Goal: Task Accomplishment & Management: Complete application form

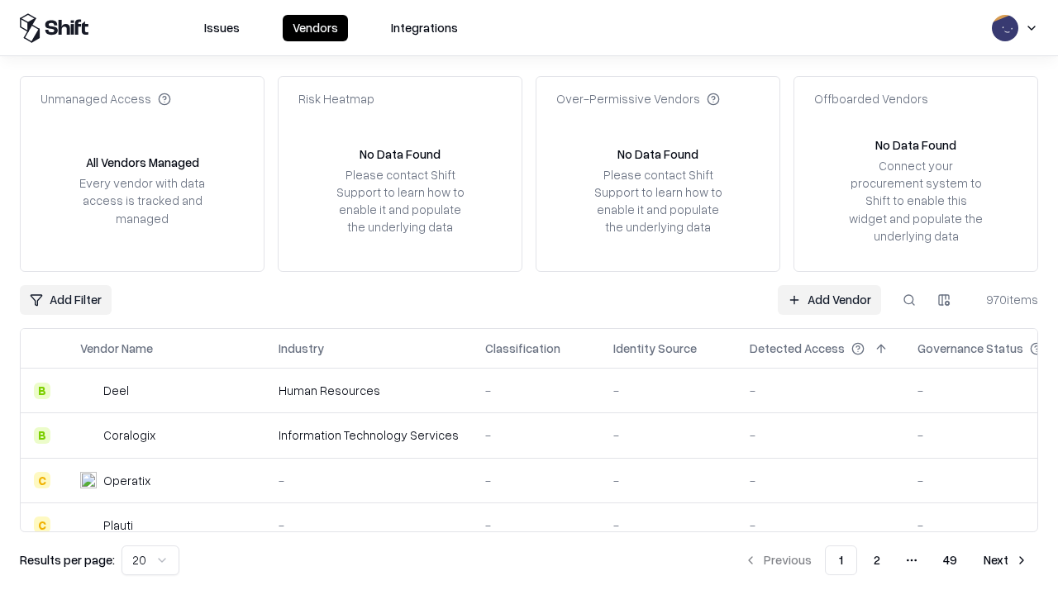
click at [829, 299] on link "Add Vendor" at bounding box center [829, 300] width 103 height 30
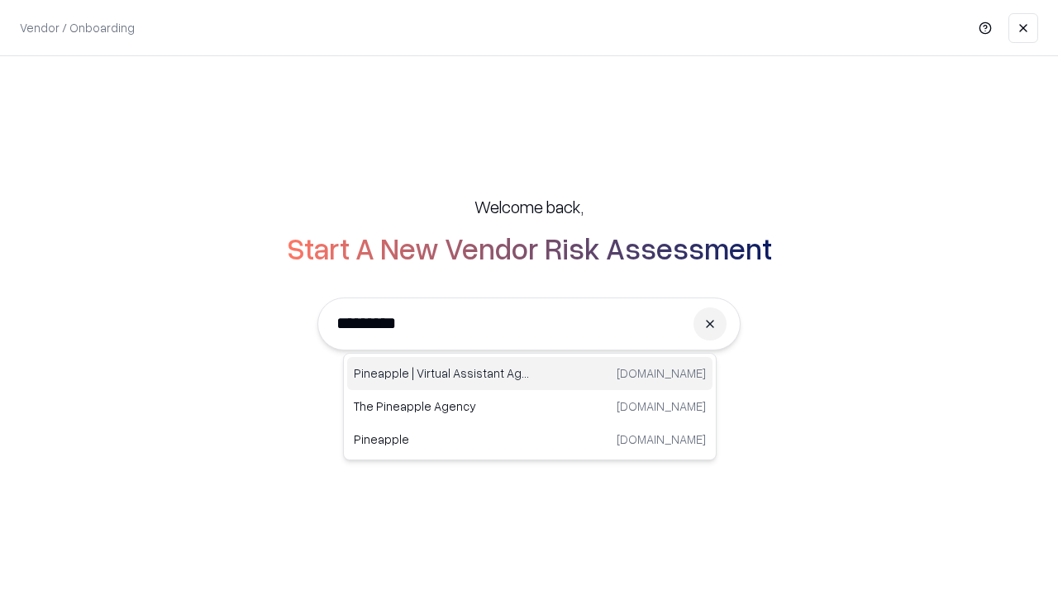
click at [530, 373] on div "Pineapple | Virtual Assistant Agency [DOMAIN_NAME]" at bounding box center [529, 373] width 365 height 33
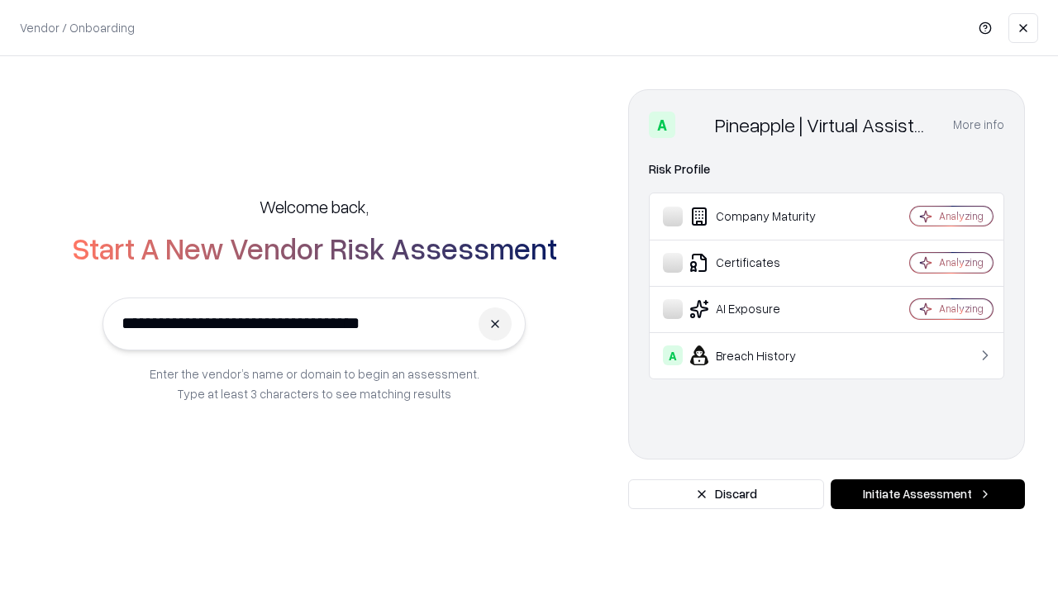
type input "**********"
click at [927, 494] on button "Initiate Assessment" at bounding box center [927, 494] width 194 height 30
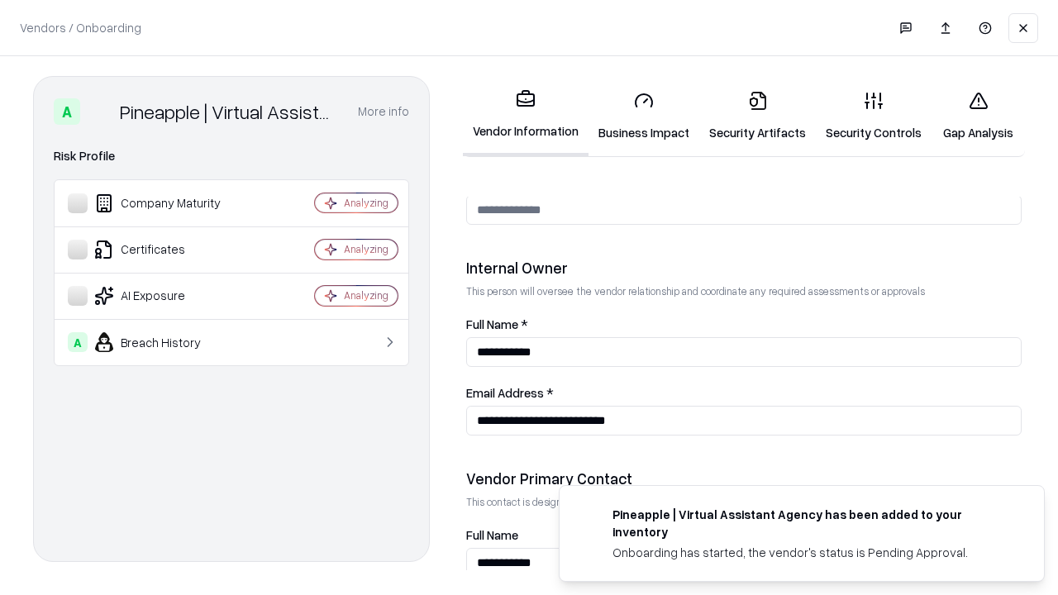
scroll to position [856, 0]
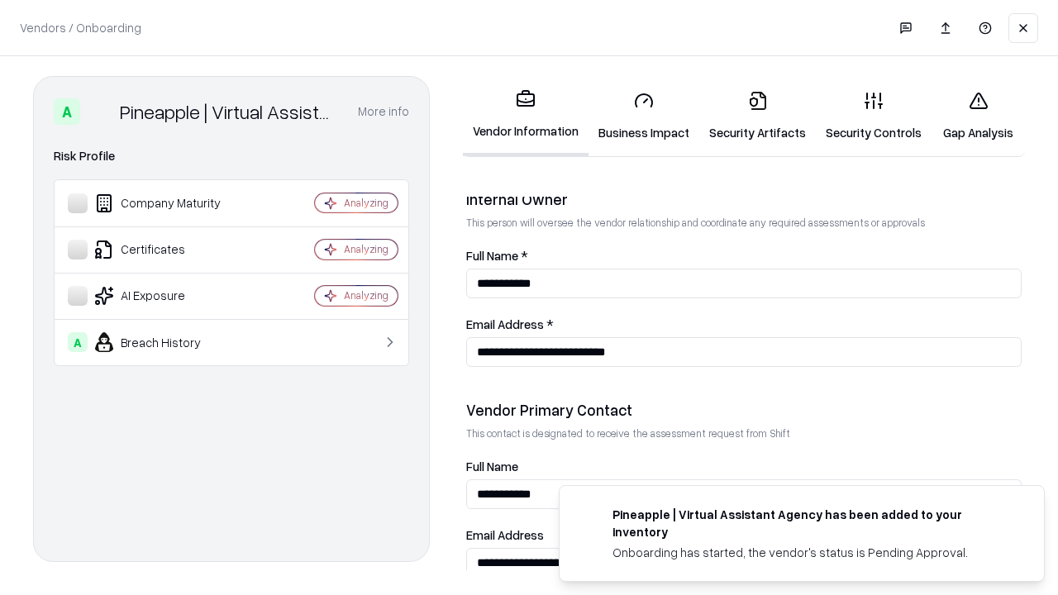
click at [644, 116] on link "Business Impact" at bounding box center [643, 116] width 111 height 77
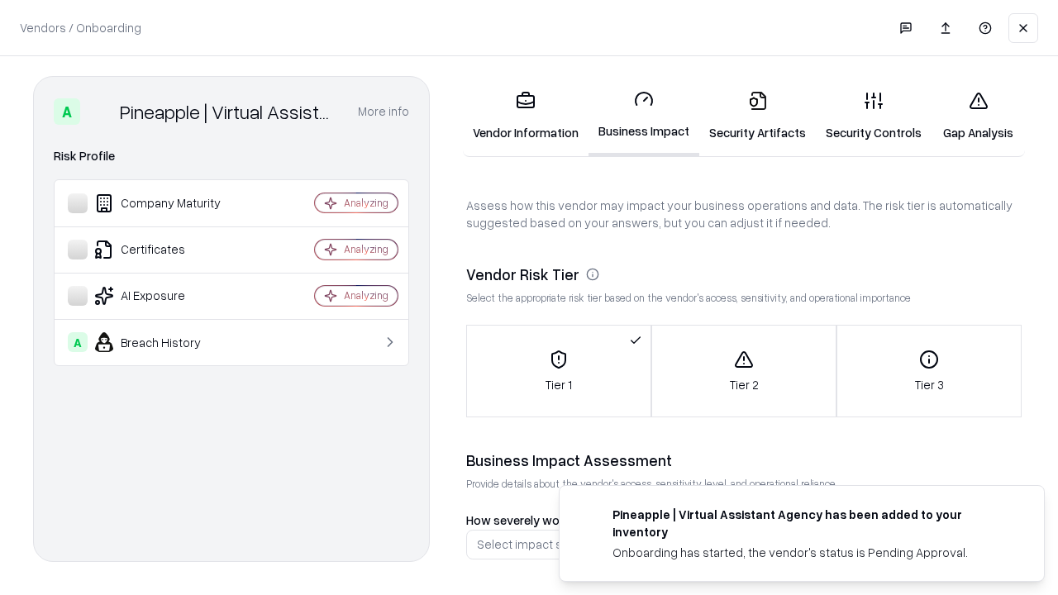
click at [977, 116] on link "Gap Analysis" at bounding box center [977, 116] width 93 height 77
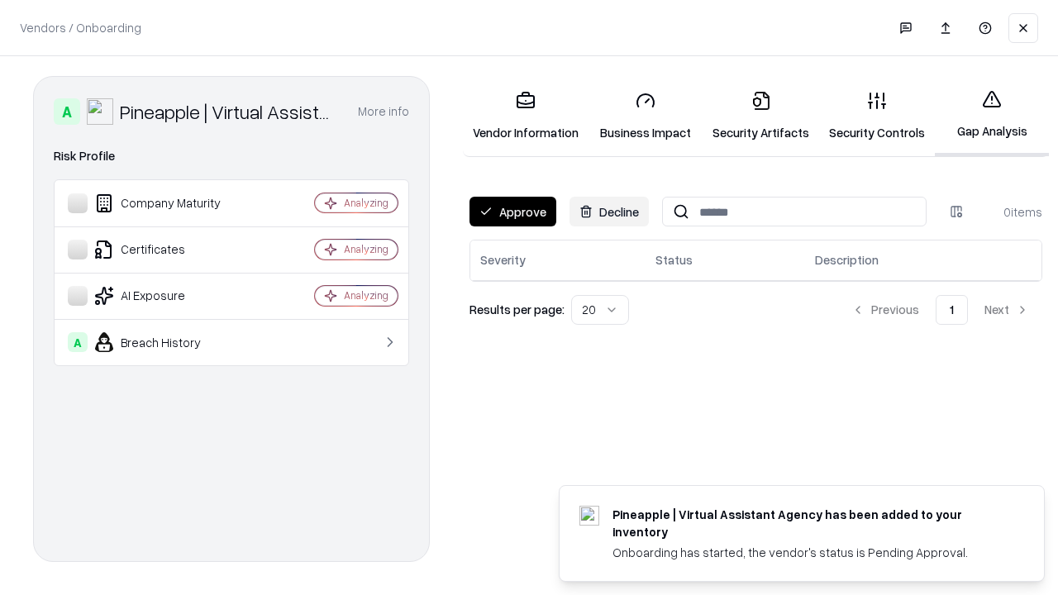
click at [512, 212] on button "Approve" at bounding box center [512, 212] width 87 height 30
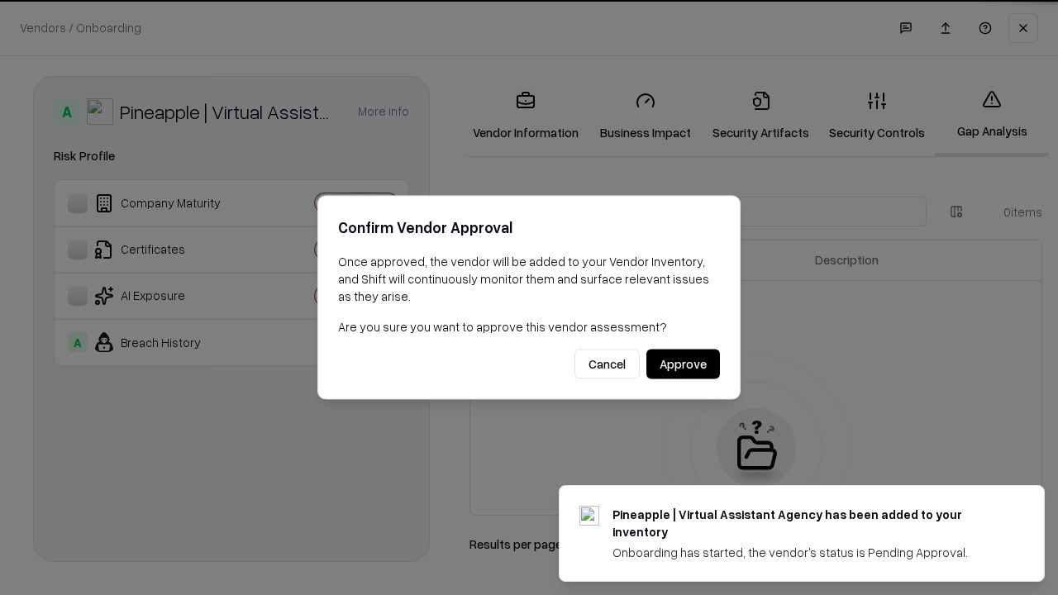
click at [682, 364] on button "Approve" at bounding box center [683, 365] width 74 height 30
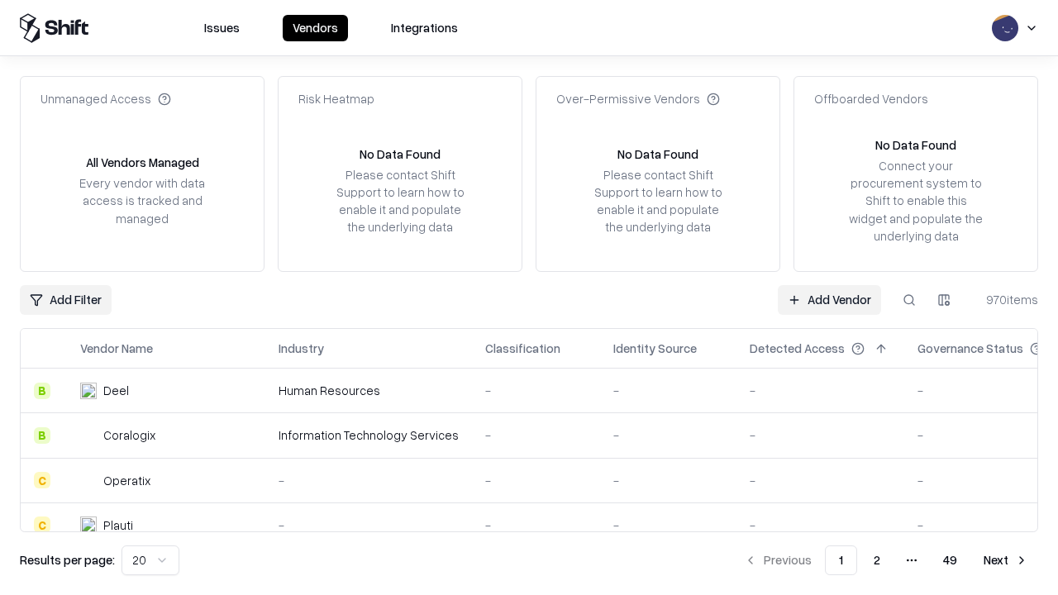
type input "**********"
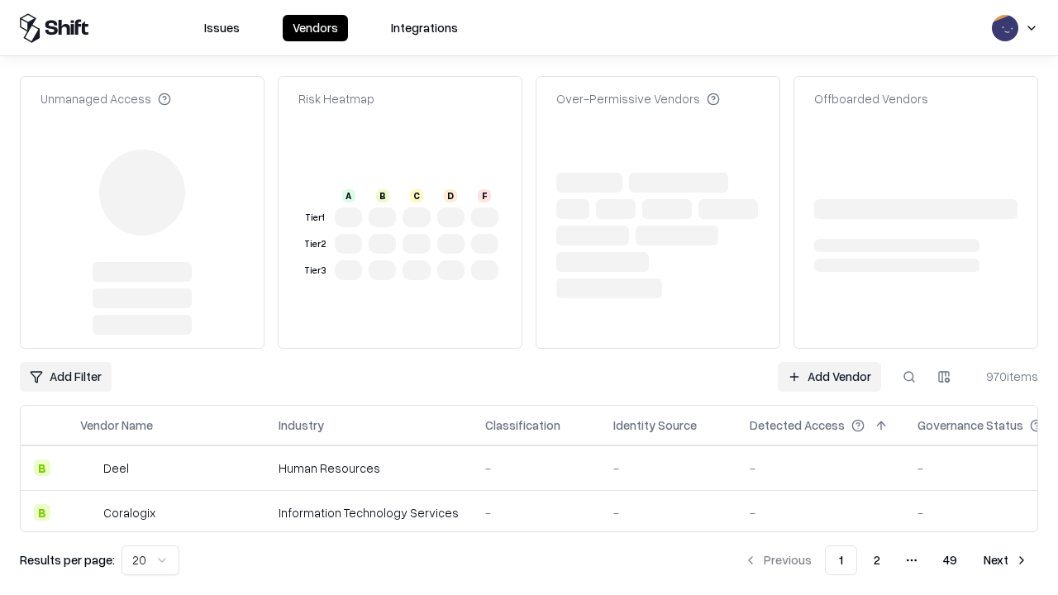
click at [829, 362] on link "Add Vendor" at bounding box center [829, 377] width 103 height 30
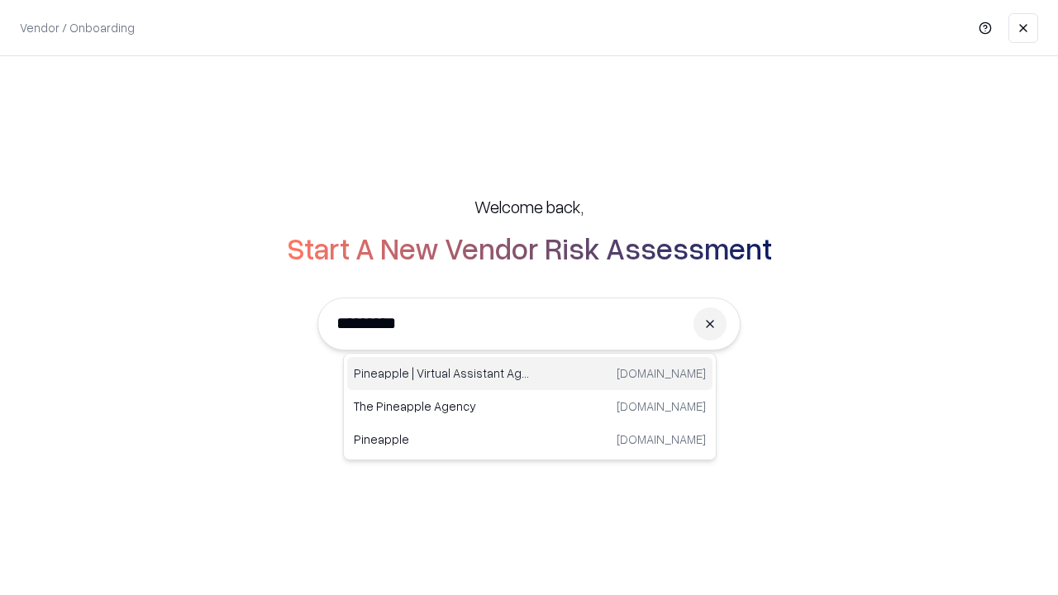
click at [530, 373] on div "Pineapple | Virtual Assistant Agency [DOMAIN_NAME]" at bounding box center [529, 373] width 365 height 33
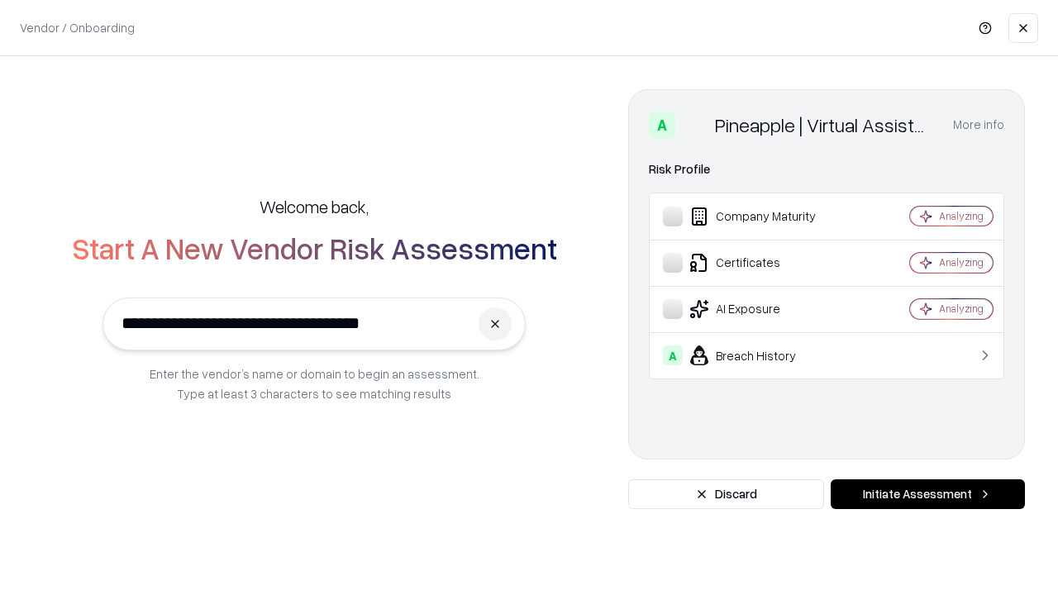
type input "**********"
click at [927, 494] on button "Initiate Assessment" at bounding box center [927, 494] width 194 height 30
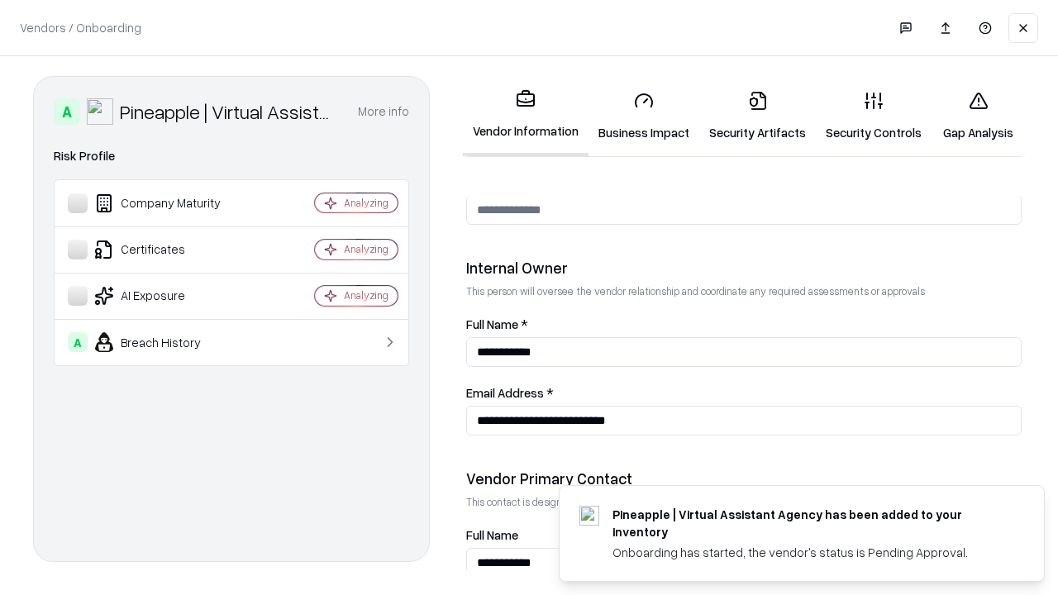
scroll to position [856, 0]
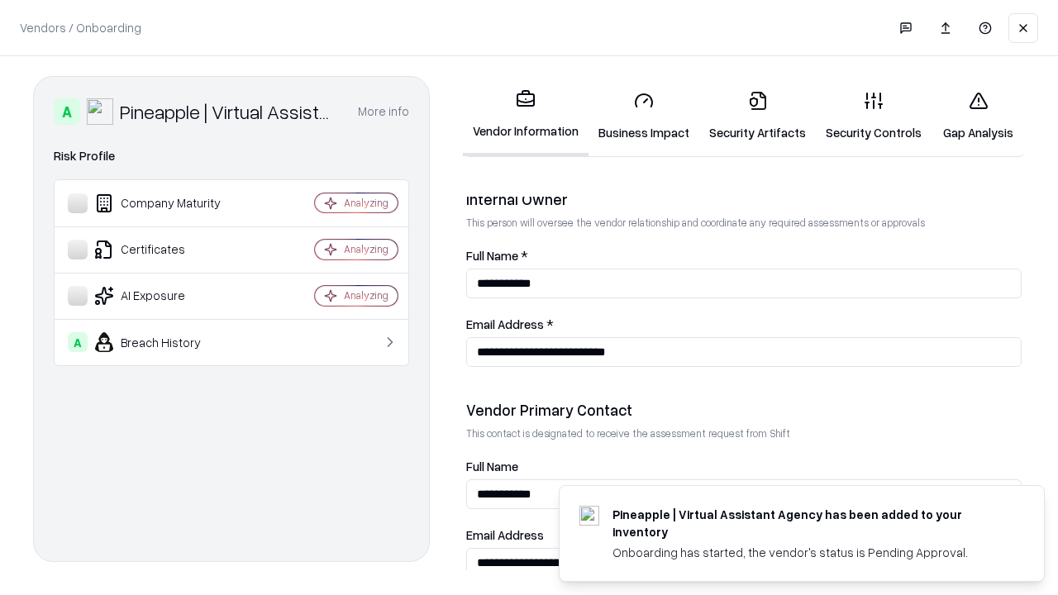
click at [977, 116] on link "Gap Analysis" at bounding box center [977, 116] width 93 height 77
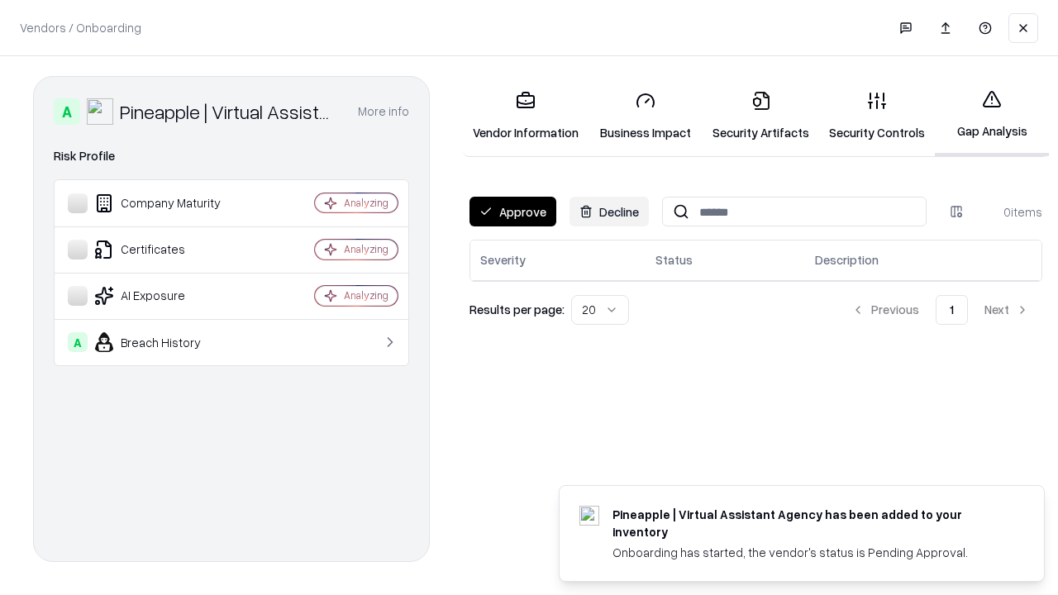
click at [512, 212] on button "Approve" at bounding box center [512, 212] width 87 height 30
